Goal: Ask a question

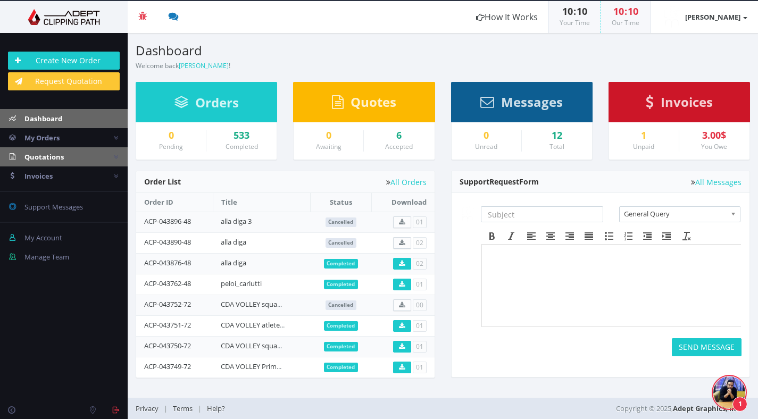
scroll to position [378, 0]
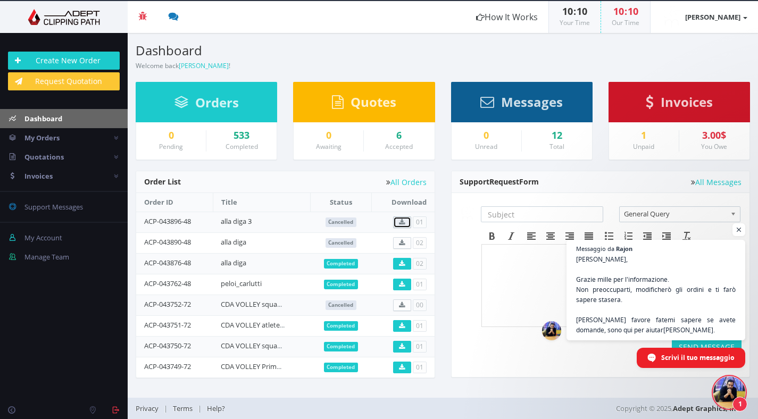
click at [403, 222] on icon at bounding box center [402, 222] width 6 height 6
click at [242, 219] on link "alla diga 3" at bounding box center [236, 222] width 31 height 10
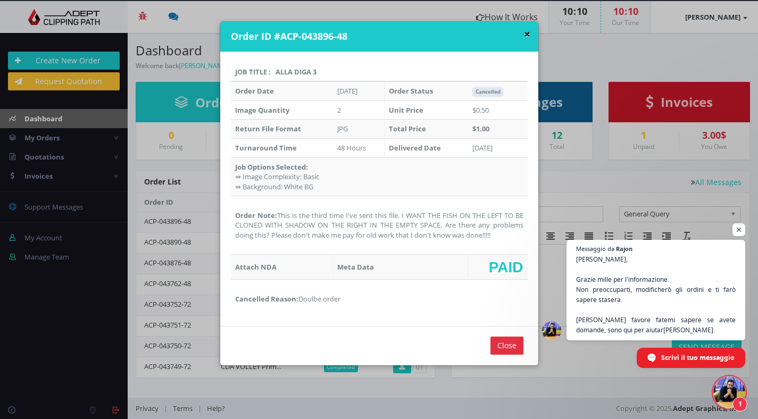
click at [525, 32] on button "×" at bounding box center [527, 34] width 6 height 11
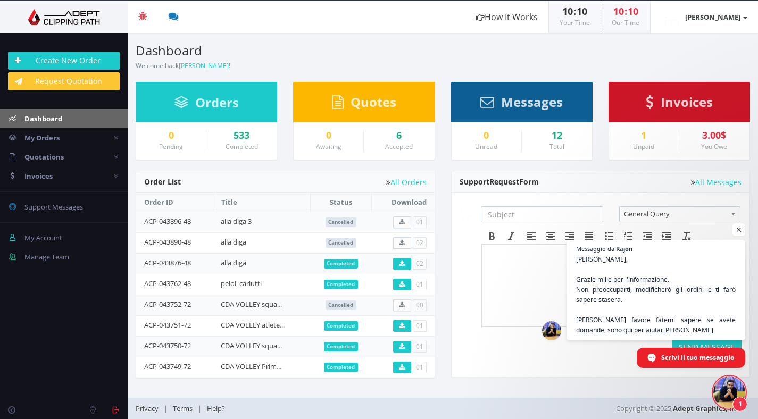
click at [531, 298] on body at bounding box center [611, 277] width 251 height 53
click at [404, 221] on icon at bounding box center [402, 222] width 6 height 6
click at [443, 288] on div "Support Request Form All Messages General Query Billing Query General Query" at bounding box center [600, 280] width 315 height 218
drag, startPoint x: 137, startPoint y: 218, endPoint x: 219, endPoint y: 222, distance: 81.5
click at [219, 222] on tr "ACP-043896-48 alla diga 3 Cancelled 01" at bounding box center [285, 222] width 298 height 21
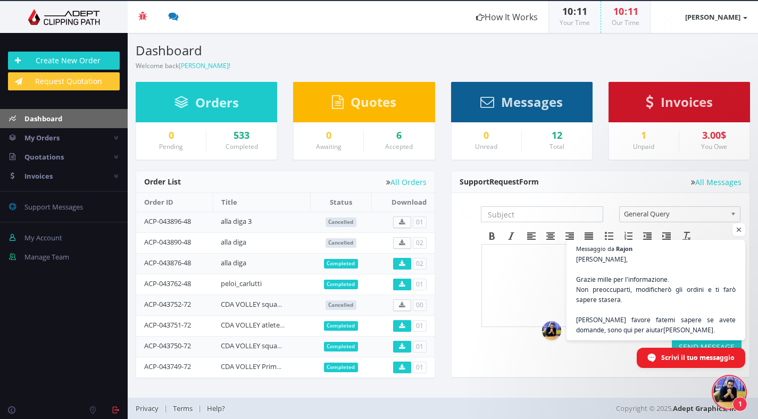
copy tr "ACP-043896-48"
click at [687, 361] on span "Scrivi il tuo messaggio" at bounding box center [698, 357] width 74 height 19
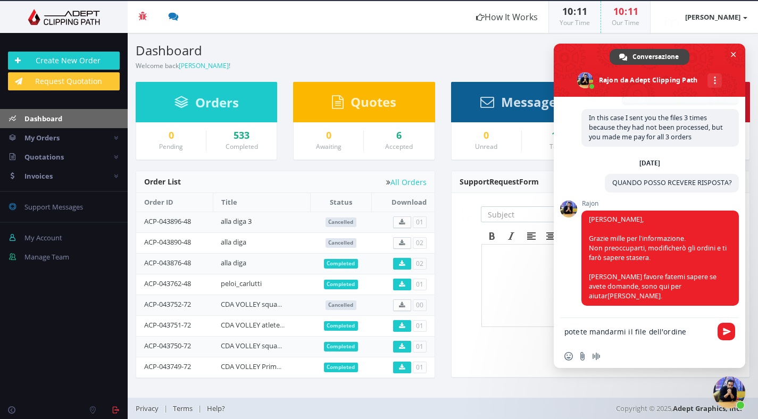
paste textarea "ACP-043896-48"
type textarea "potete mandarmi il file dell'ordine ACP-043896-48"
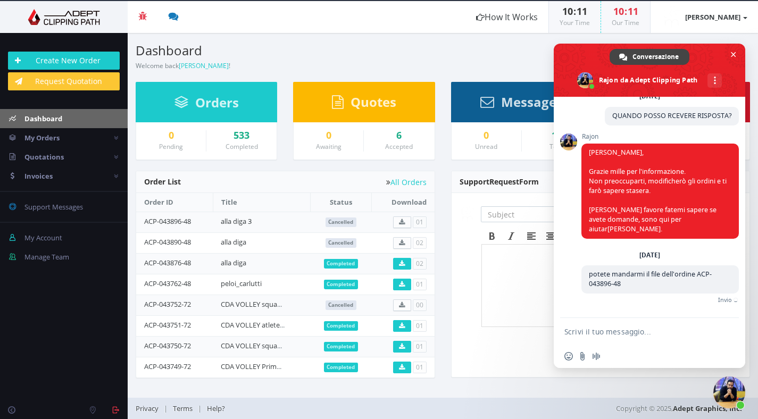
scroll to position [434, 0]
